Goal: Entertainment & Leisure: Consume media (video, audio)

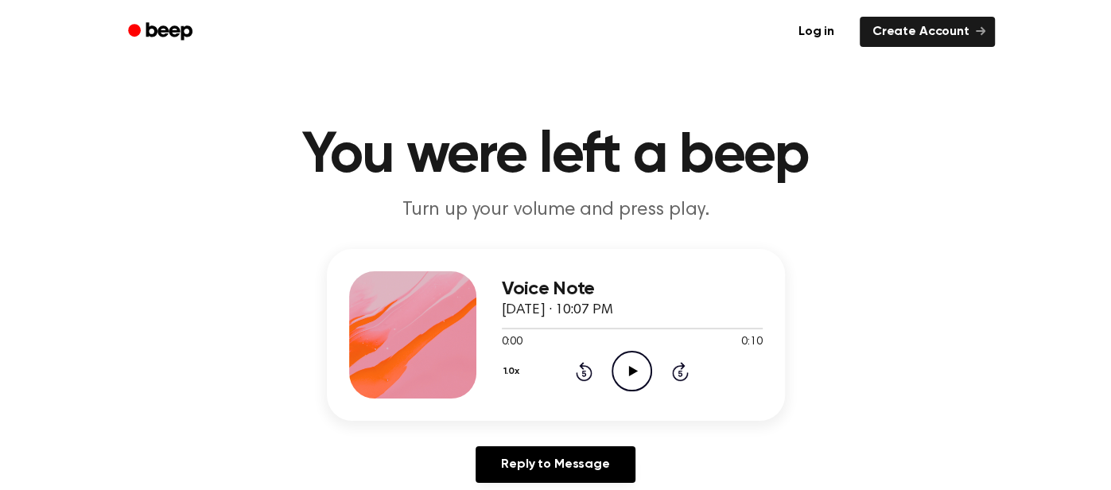
click at [633, 374] on icon "Play Audio" at bounding box center [631, 371] width 41 height 41
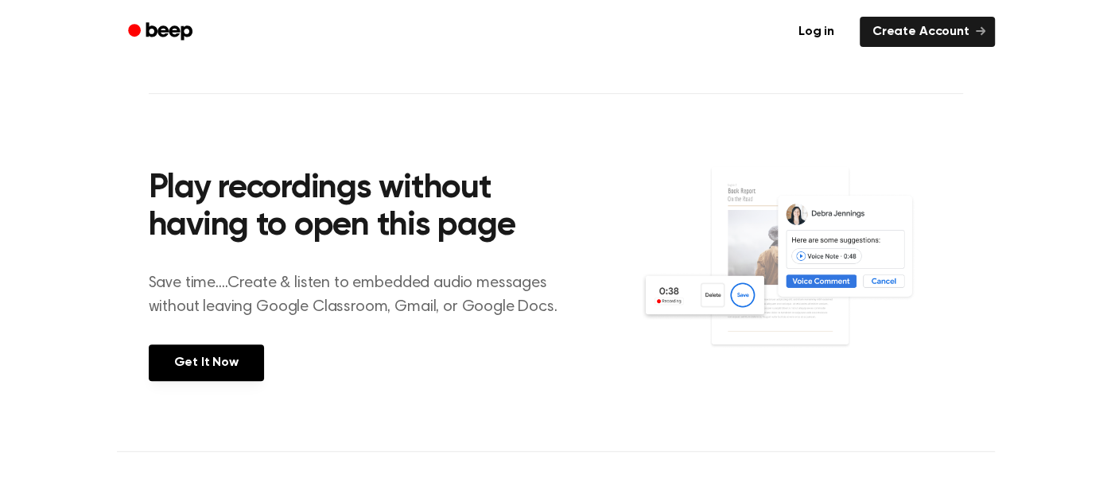
scroll to position [527, 0]
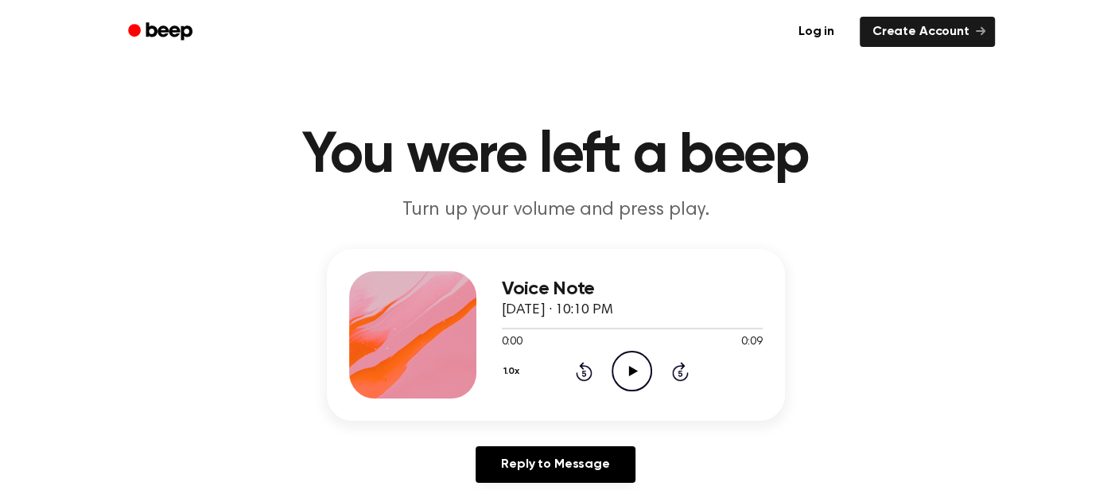
click at [516, 281] on h3 "Voice Note" at bounding box center [632, 288] width 261 height 21
click at [626, 372] on icon "Play Audio" at bounding box center [631, 371] width 41 height 41
click at [681, 381] on div "1.0x Rewind 5 seconds Pause Audio Skip 5 seconds" at bounding box center [632, 371] width 261 height 41
click at [648, 369] on icon "Play Audio" at bounding box center [631, 371] width 41 height 41
click at [637, 376] on icon "Play Audio" at bounding box center [631, 371] width 41 height 41
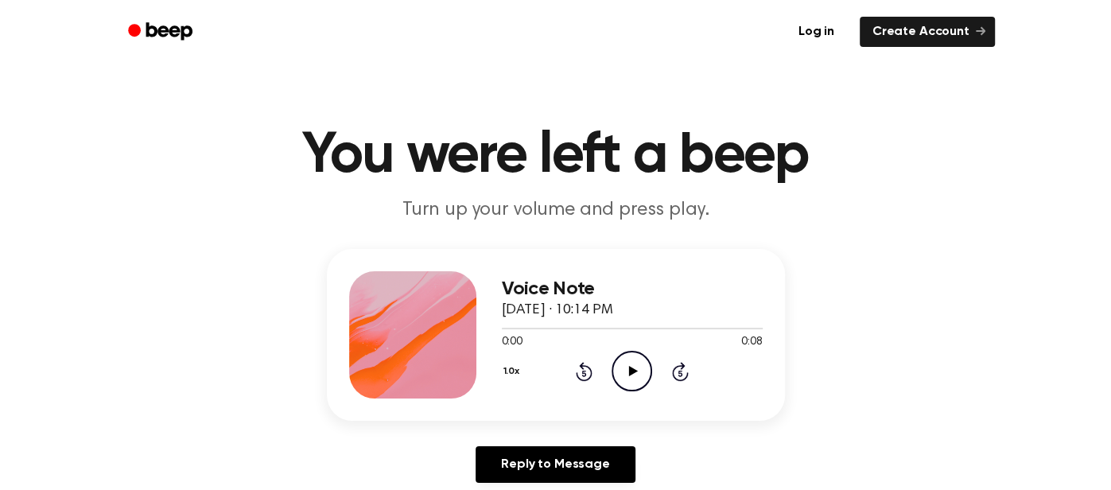
click at [635, 357] on icon "Play Audio" at bounding box center [631, 371] width 41 height 41
click at [630, 376] on icon "Play Audio" at bounding box center [631, 371] width 41 height 41
click at [621, 364] on icon "Play Audio" at bounding box center [631, 371] width 41 height 41
click at [623, 380] on icon "Play Audio" at bounding box center [631, 371] width 41 height 41
click at [647, 368] on icon "Play Audio" at bounding box center [631, 371] width 41 height 41
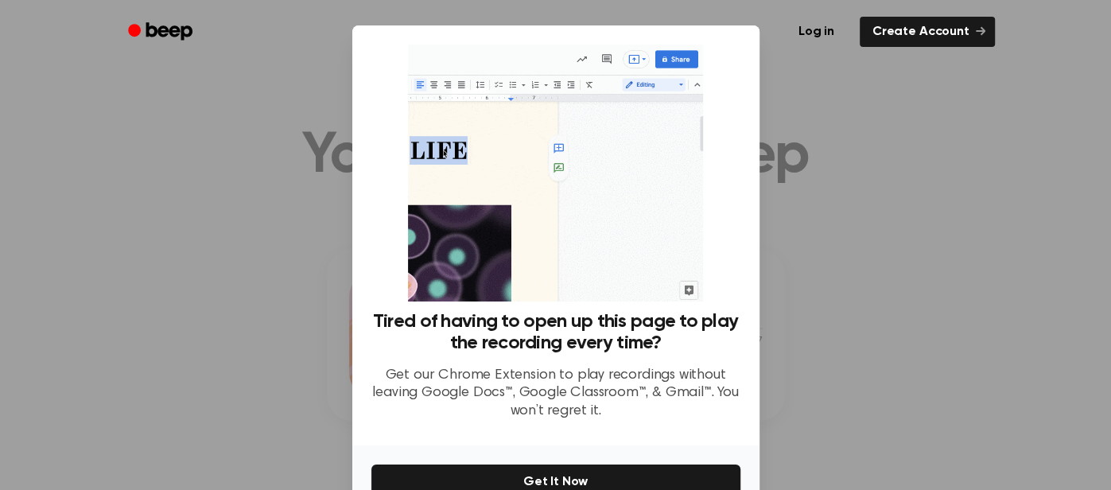
click at [866, 389] on div at bounding box center [555, 245] width 1111 height 490
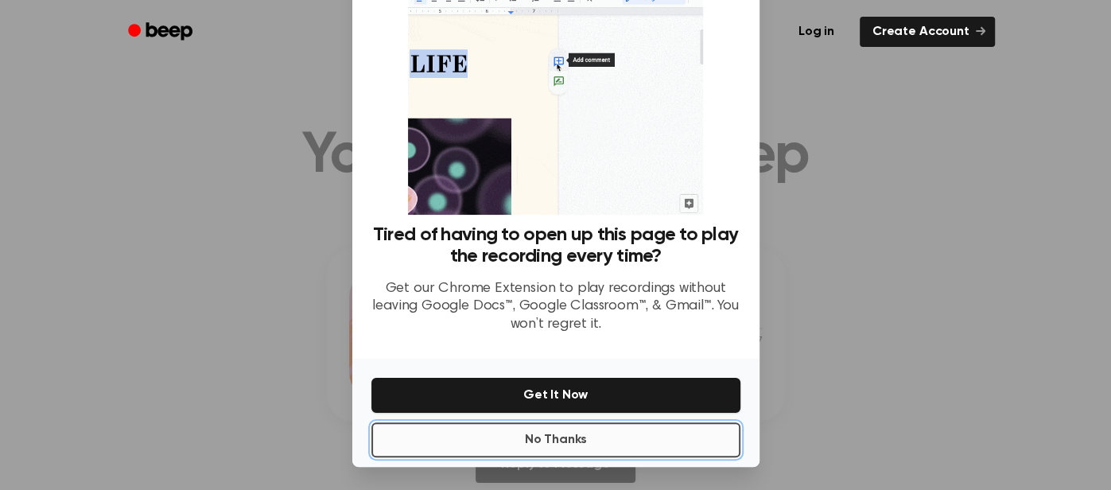
click at [475, 452] on button "No Thanks" at bounding box center [555, 439] width 369 height 35
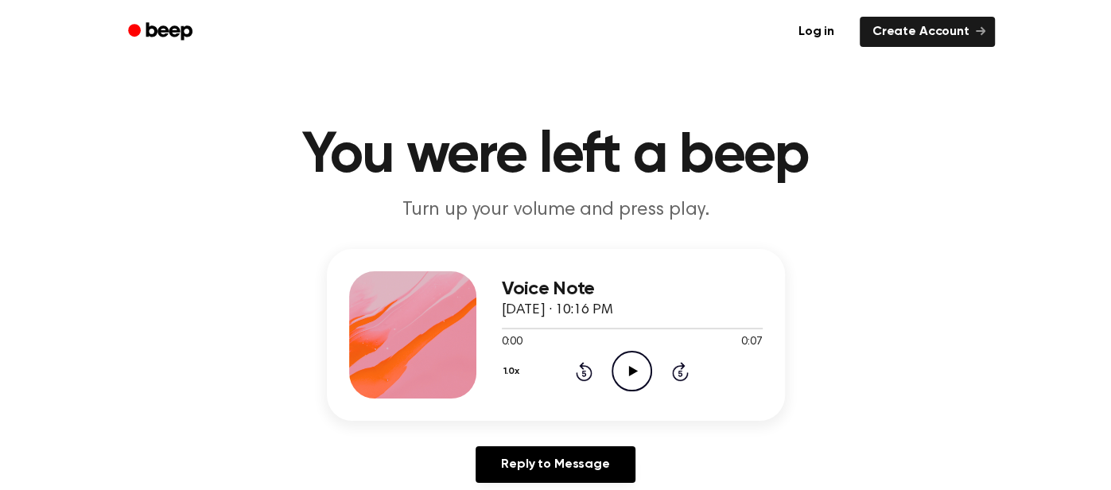
click at [644, 374] on icon "Play Audio" at bounding box center [631, 371] width 41 height 41
click at [649, 382] on icon "Play Audio" at bounding box center [631, 371] width 41 height 41
click at [623, 370] on icon "Play Audio" at bounding box center [631, 371] width 41 height 41
click at [638, 378] on icon "Play Audio" at bounding box center [631, 371] width 41 height 41
